Goal: Information Seeking & Learning: Find specific fact

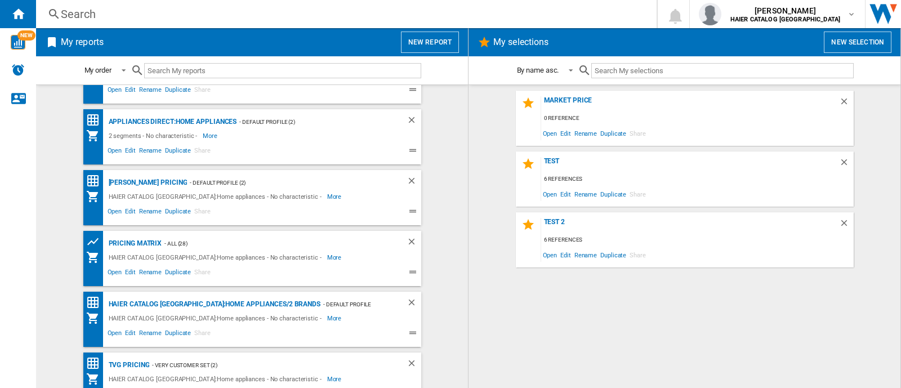
scroll to position [61, 0]
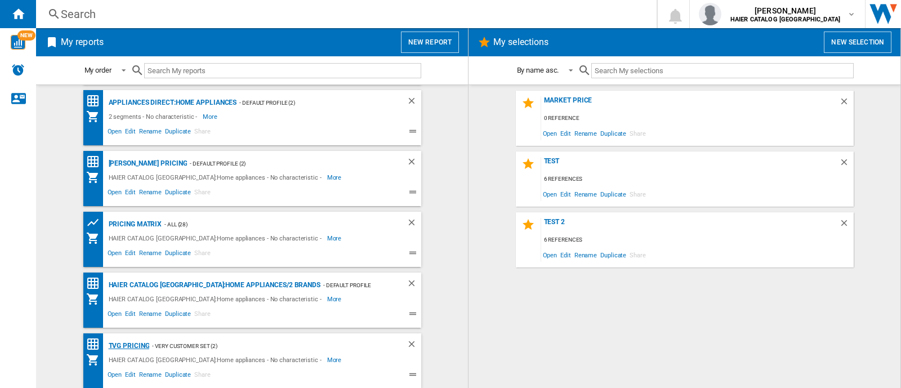
click at [128, 345] on div "TVG Pricing" at bounding box center [128, 346] width 44 height 14
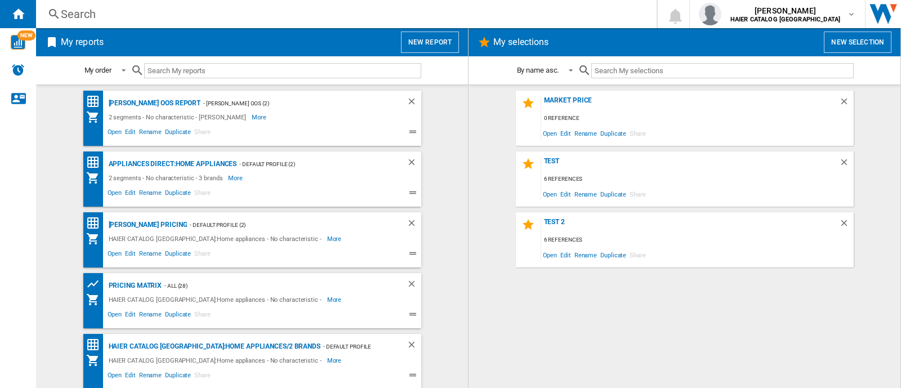
click at [77, 10] on div "Search" at bounding box center [344, 14] width 567 height 16
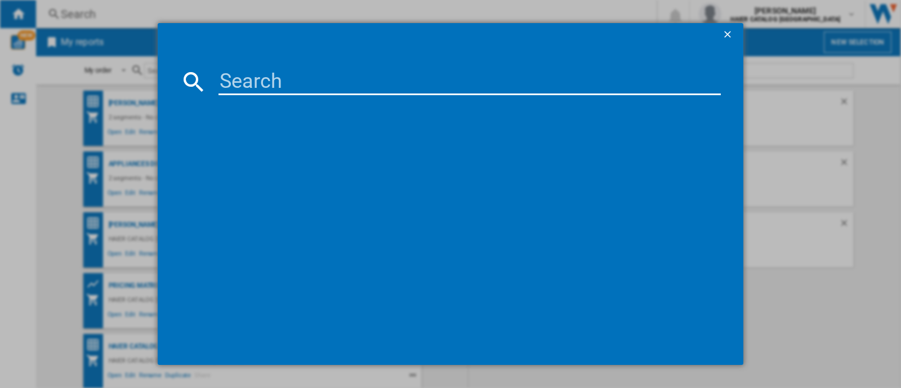
click at [246, 78] on input at bounding box center [470, 81] width 502 height 27
paste input "31020826"
type input "31020826"
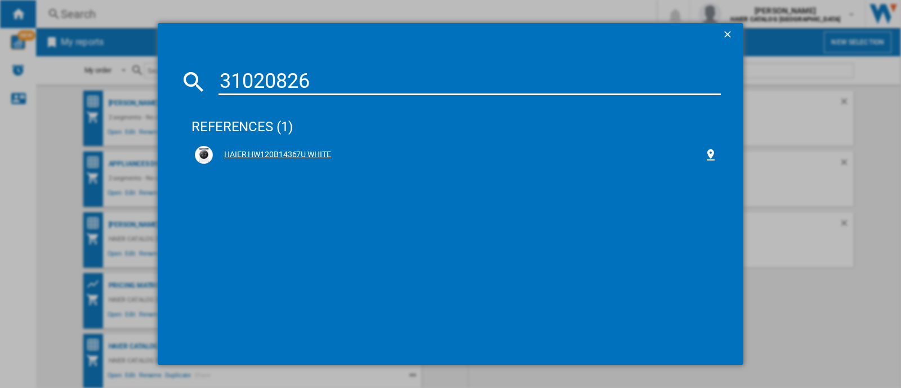
click at [252, 156] on div "HAIER HW120B14367U WHITE" at bounding box center [458, 154] width 491 height 11
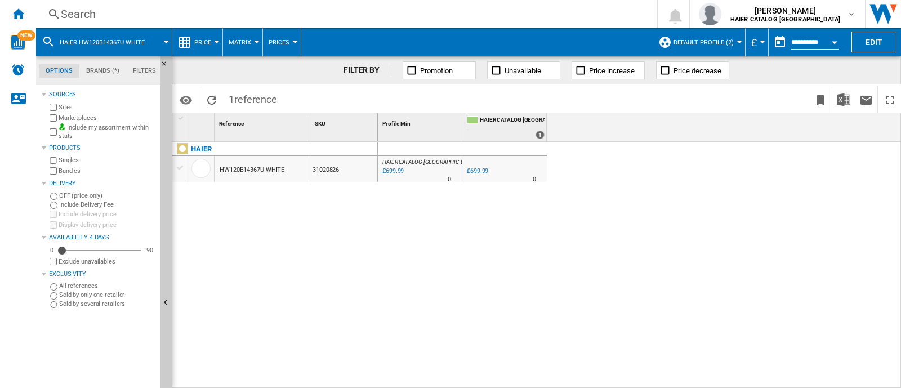
click at [716, 42] on span "Default profile (2)" at bounding box center [704, 42] width 60 height 7
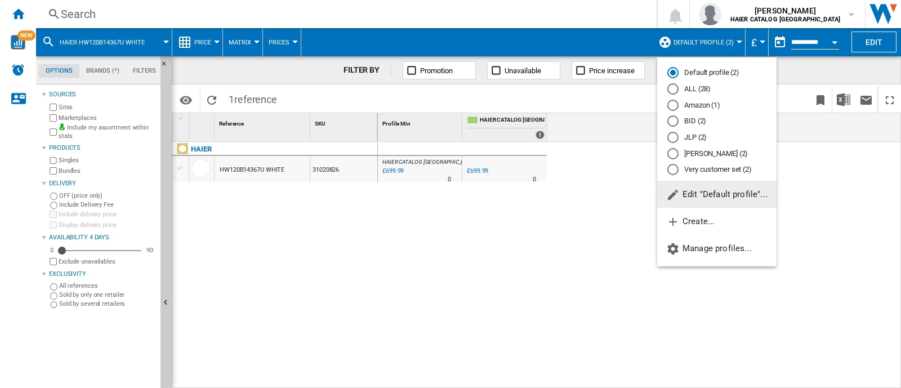
click at [690, 87] on md-radio-button "ALL (28)" at bounding box center [716, 89] width 99 height 11
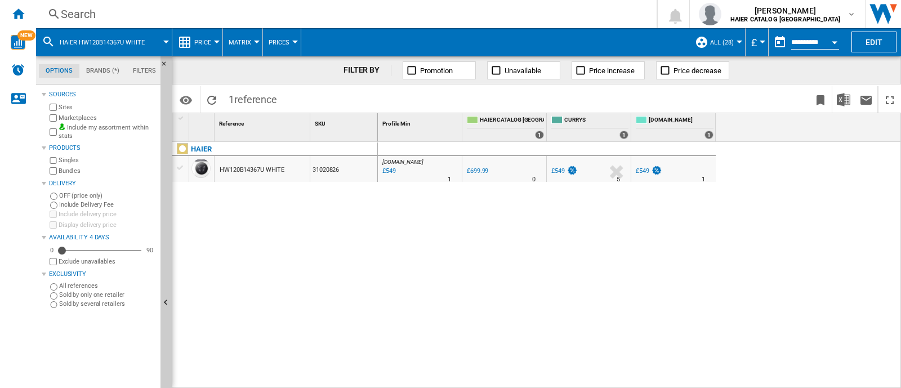
click at [121, 12] on div "Search" at bounding box center [344, 14] width 567 height 16
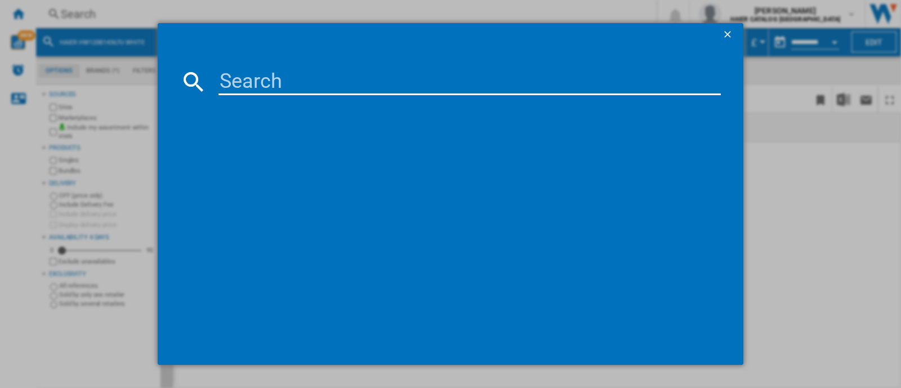
click at [234, 81] on input at bounding box center [470, 81] width 502 height 27
paste input "31020861"
type input "31020861"
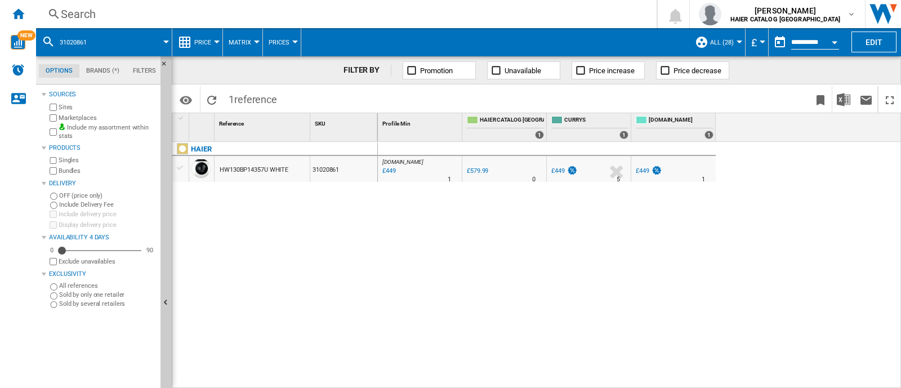
click at [67, 10] on div "Search" at bounding box center [344, 14] width 567 height 16
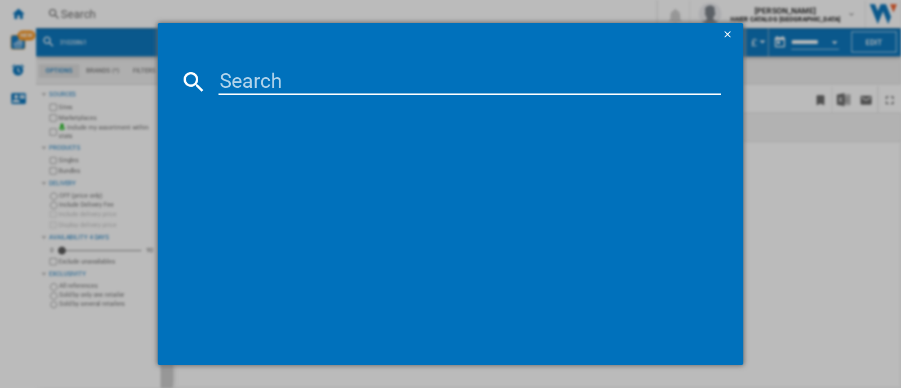
click at [319, 89] on input at bounding box center [470, 81] width 502 height 27
paste input "31020861"
type input "31020861"
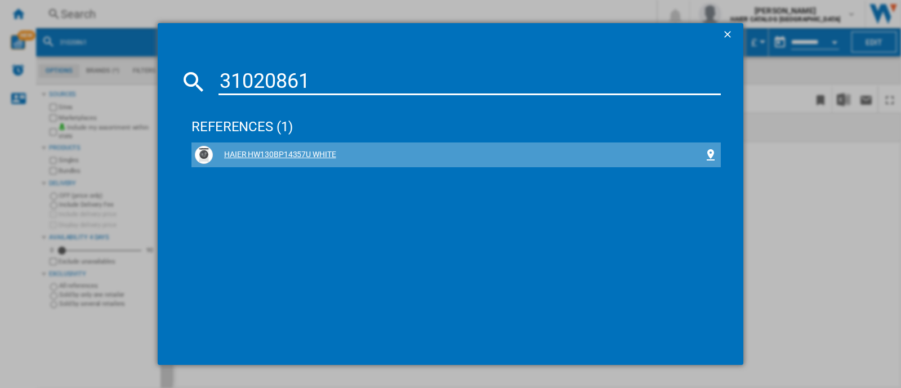
click at [311, 155] on div "HAIER HW130BP14357U WHITE" at bounding box center [458, 154] width 491 height 11
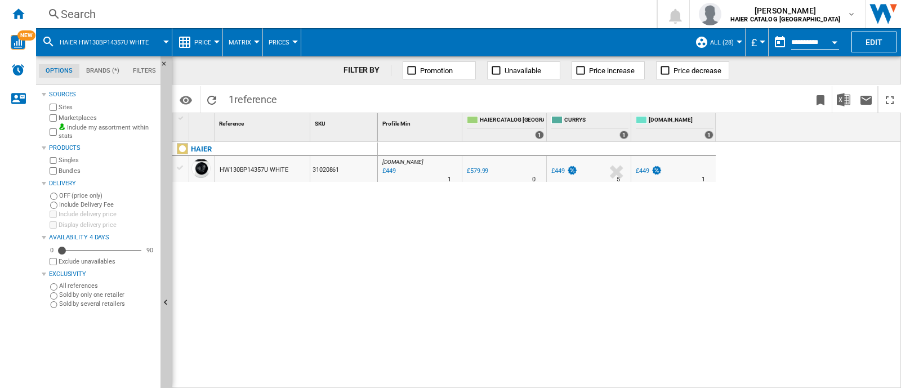
click at [111, 17] on div "Search" at bounding box center [344, 14] width 567 height 16
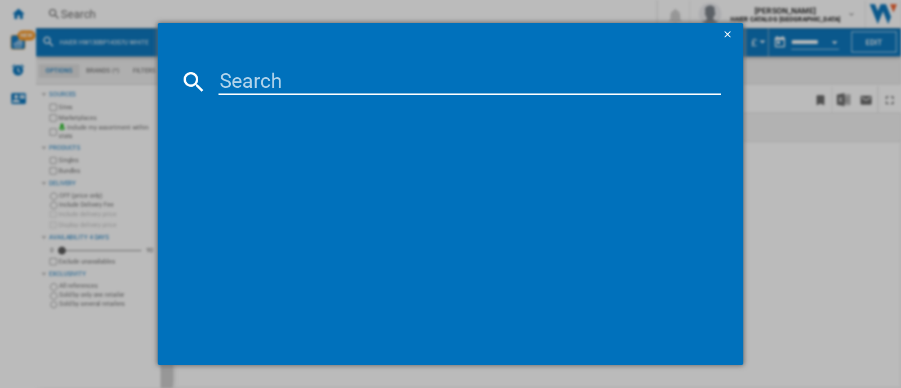
click at [257, 96] on md-dialog-content at bounding box center [451, 205] width 586 height 319
click at [243, 84] on input at bounding box center [470, 81] width 502 height 27
paste input "31020775"
type input "31020775"
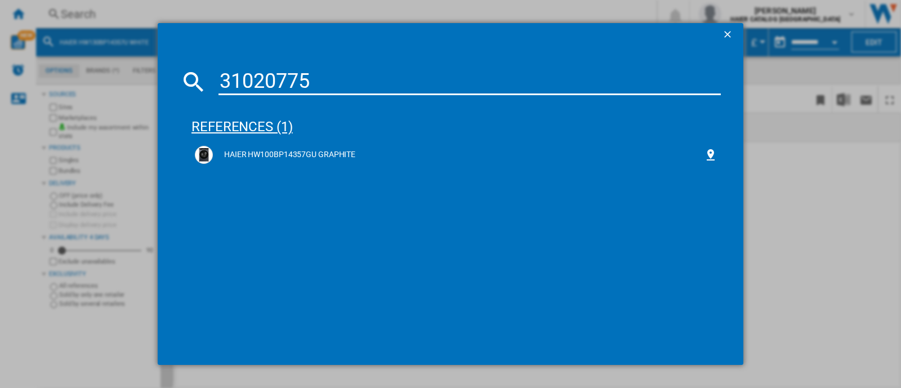
click at [314, 141] on div "references (1)" at bounding box center [455, 122] width 529 height 42
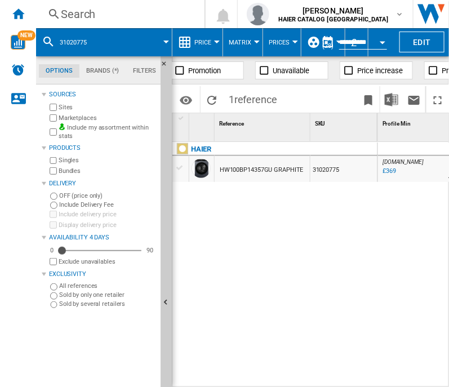
click at [84, 8] on div "Search" at bounding box center [118, 14] width 114 height 16
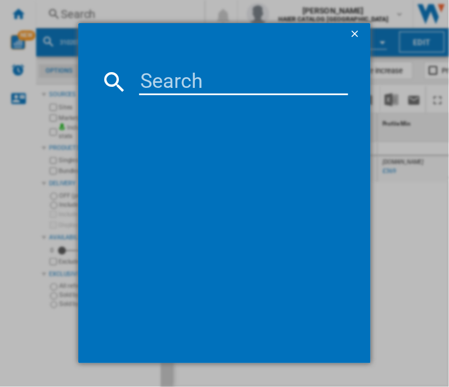
click at [155, 68] on input at bounding box center [243, 81] width 208 height 27
paste input "522512"
type input "522512"
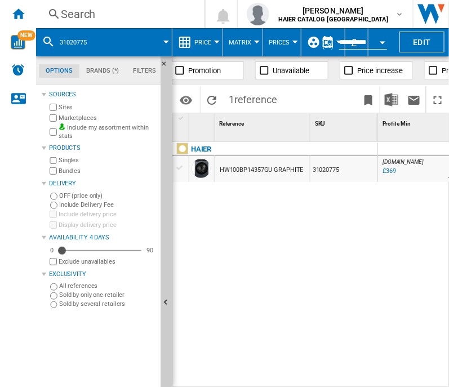
click at [84, 16] on div "Search" at bounding box center [118, 14] width 114 height 16
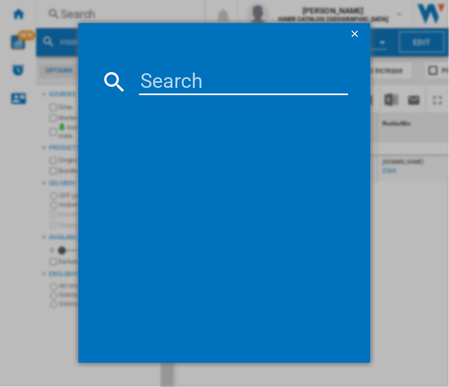
click at [244, 103] on div at bounding box center [224, 221] width 247 height 240
click at [217, 89] on input at bounding box center [243, 81] width 208 height 27
paste input "34005652"
type input "34005652"
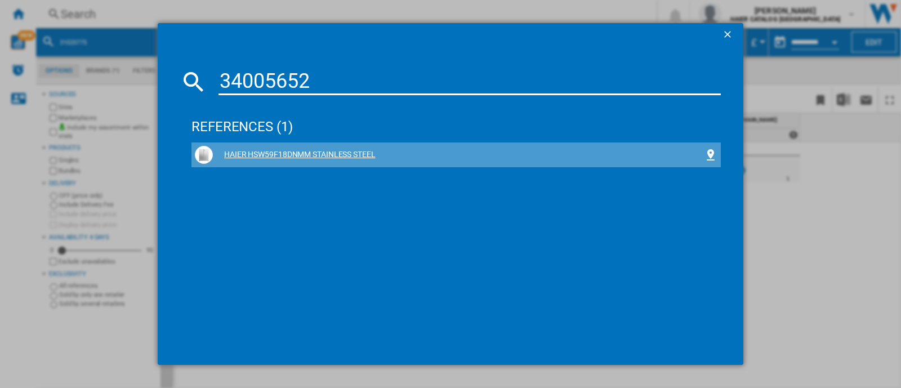
click at [275, 157] on div "HAIER HSW59F18DNMM STAINLESS STEEL" at bounding box center [458, 154] width 491 height 11
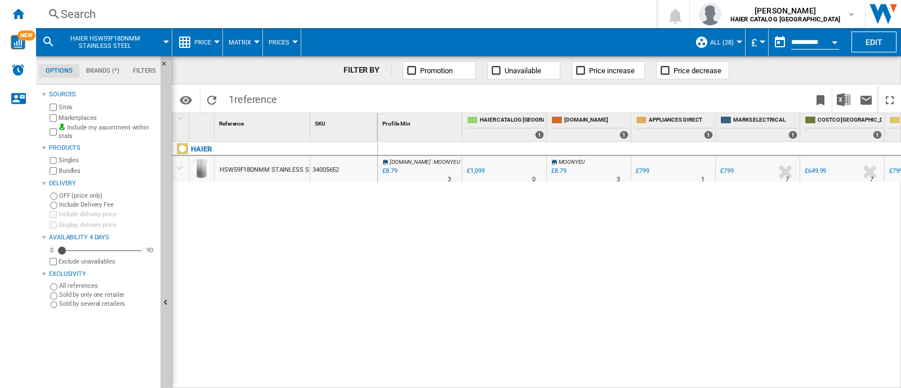
scroll to position [0, 67]
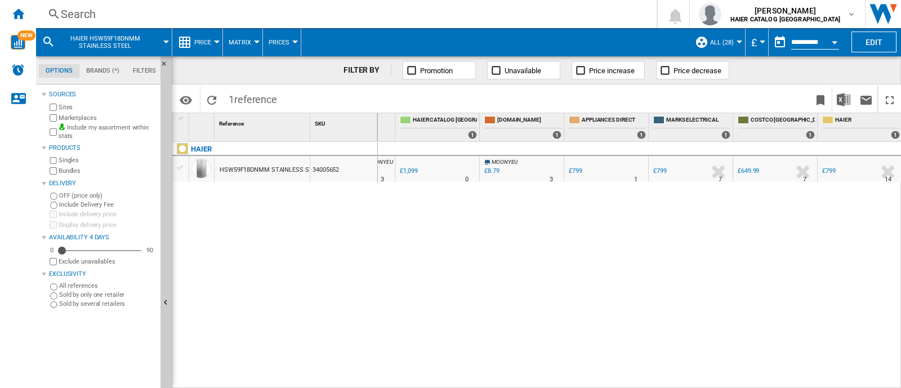
click at [749, 172] on div "£649.99" at bounding box center [748, 170] width 21 height 7
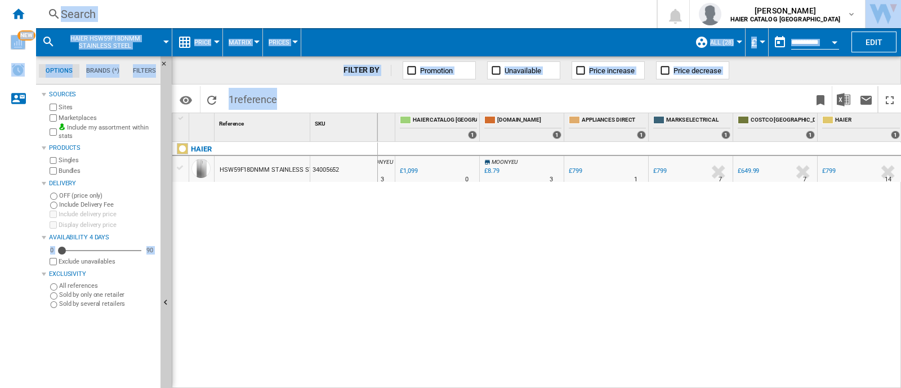
drag, startPoint x: 554, startPoint y: 382, endPoint x: 573, endPoint y: 388, distance: 19.6
click at [573, 387] on html "In order to access Insight, please log out and log in again OK NEW Search Searc…" at bounding box center [450, 194] width 901 height 388
